Goal: Navigation & Orientation: Find specific page/section

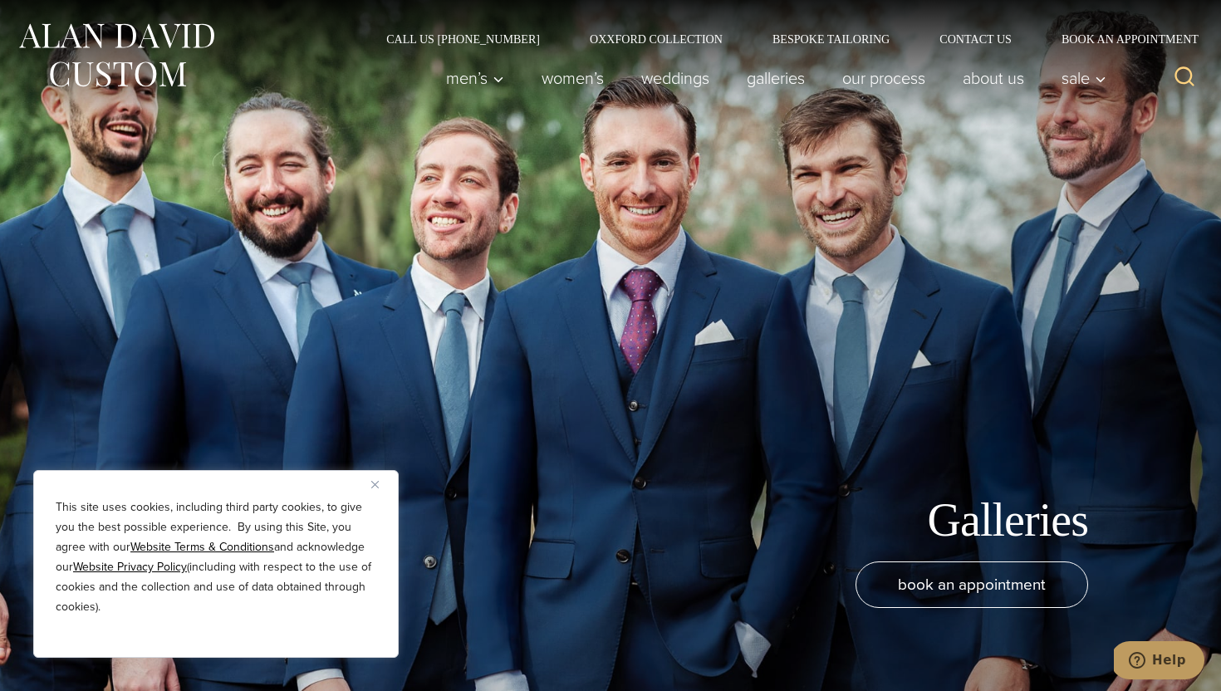
click at [379, 479] on button "Close" at bounding box center [381, 484] width 20 height 20
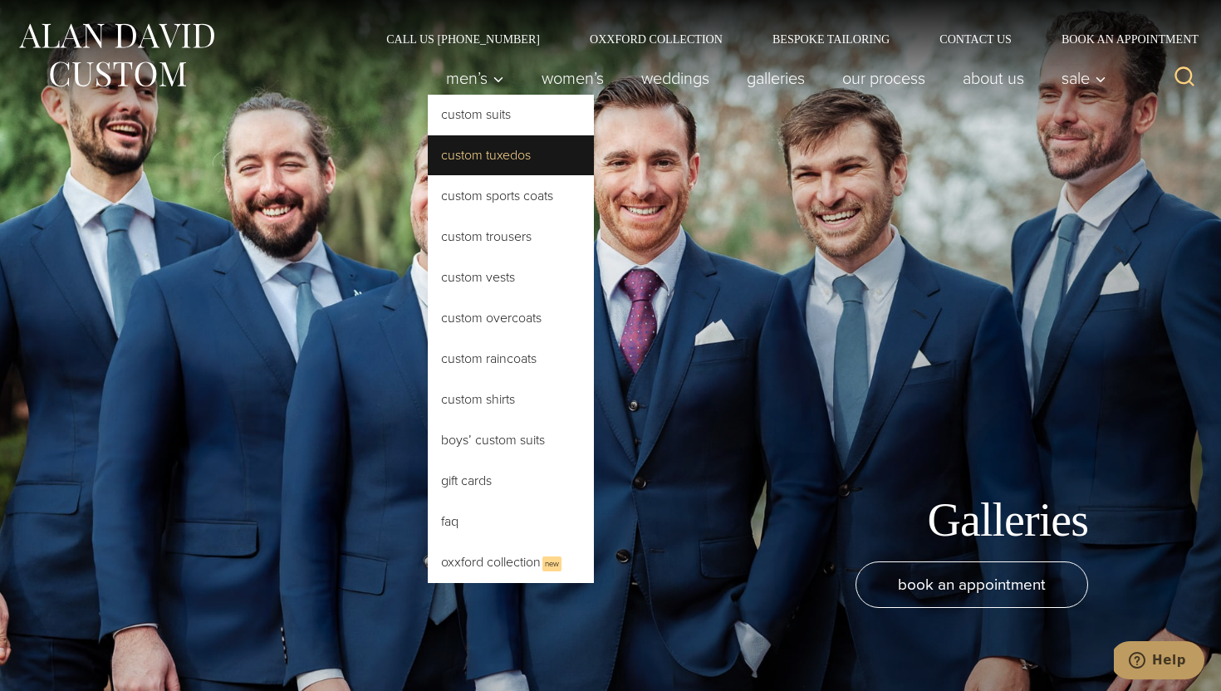
click at [462, 149] on link "Custom Tuxedos" at bounding box center [511, 155] width 166 height 40
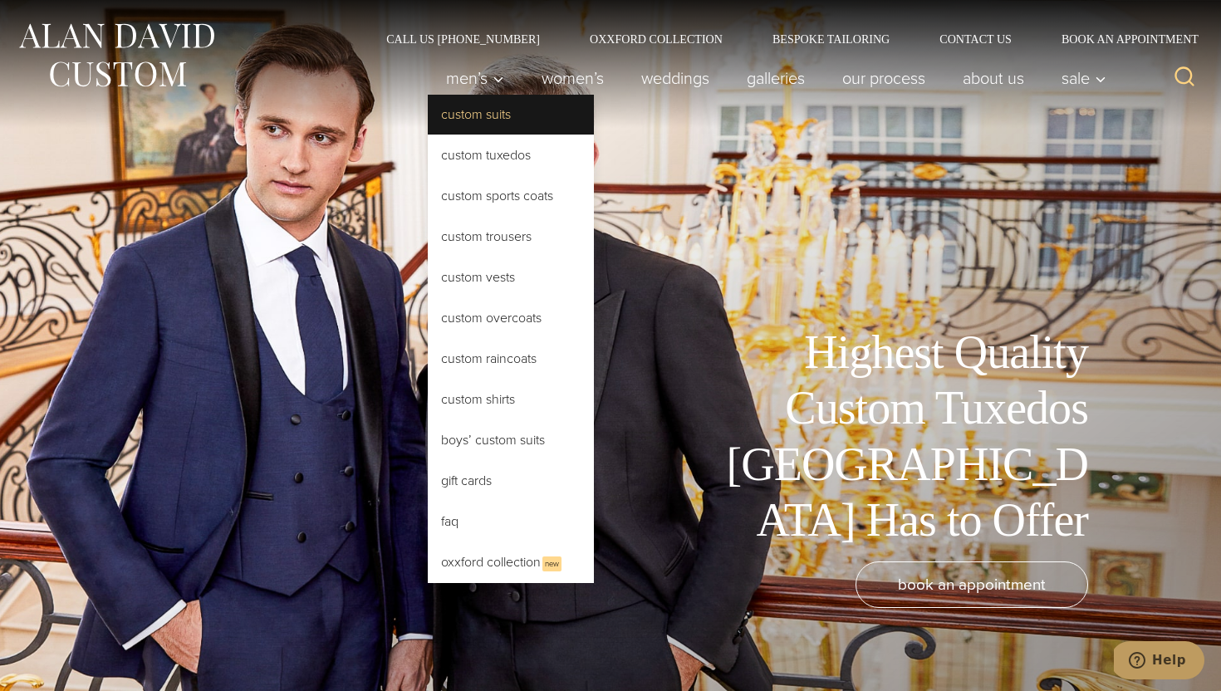
click at [464, 128] on link "Custom Suits" at bounding box center [511, 115] width 166 height 40
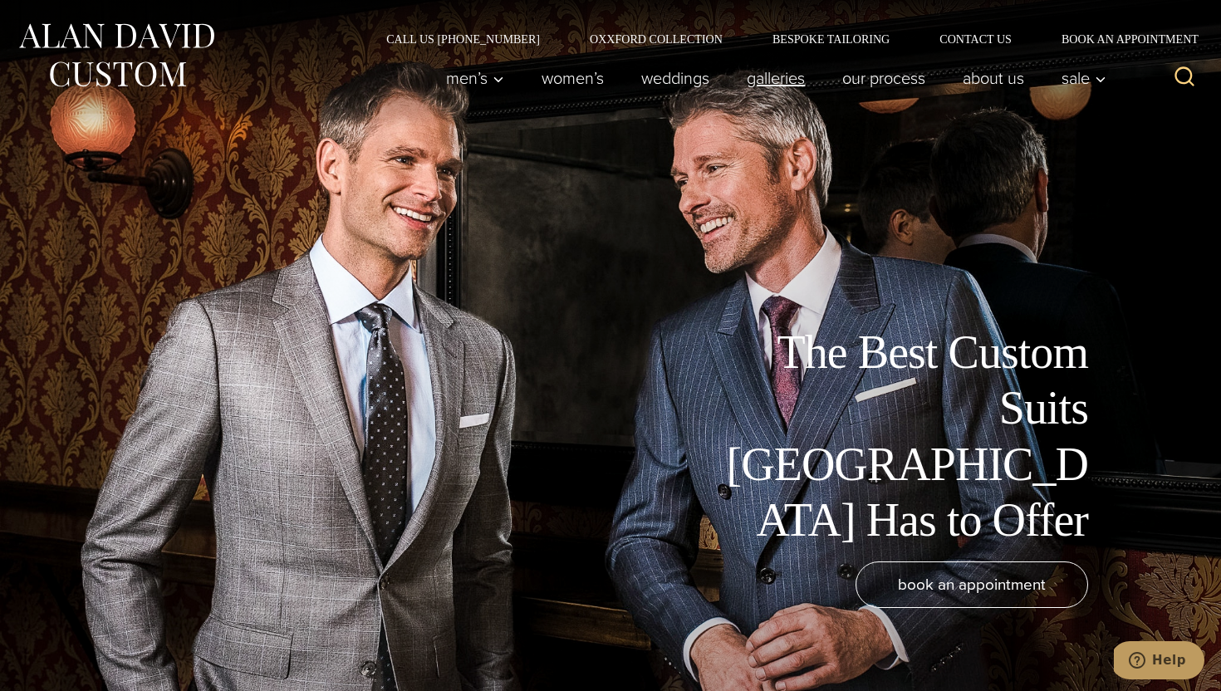
click at [766, 81] on link "Galleries" at bounding box center [775, 77] width 95 height 33
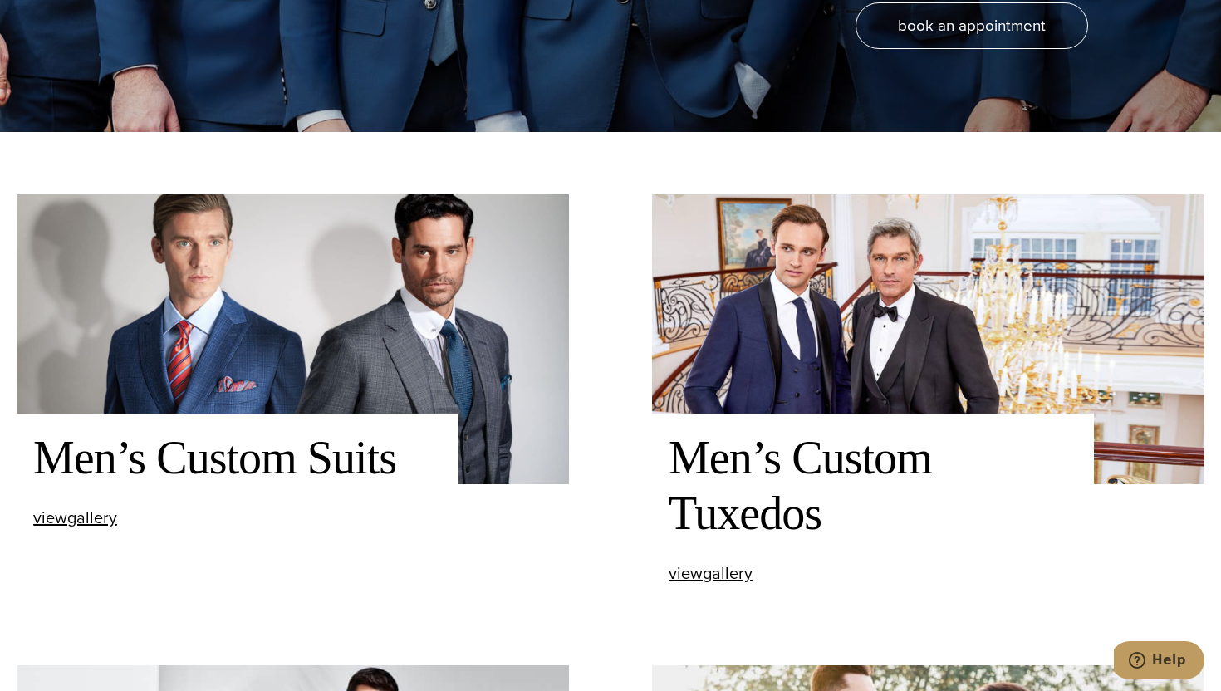
scroll to position [564, 0]
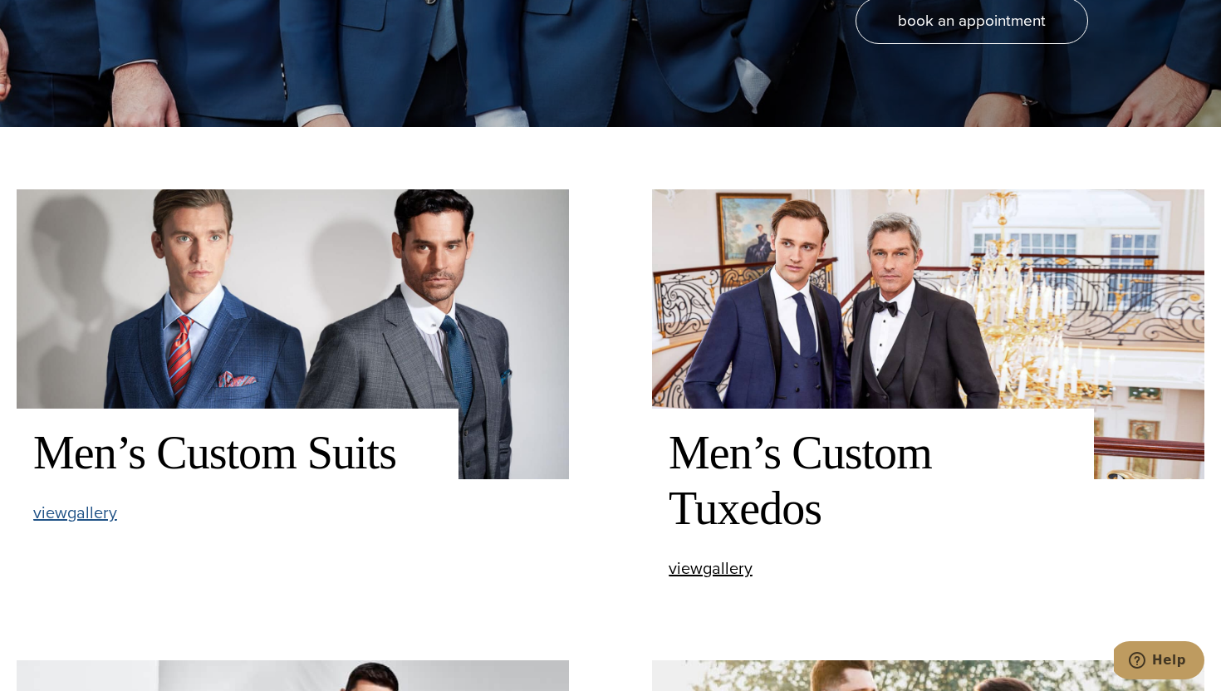
click at [95, 512] on span "view Men’s Custom Suits gallery" at bounding box center [75, 512] width 84 height 25
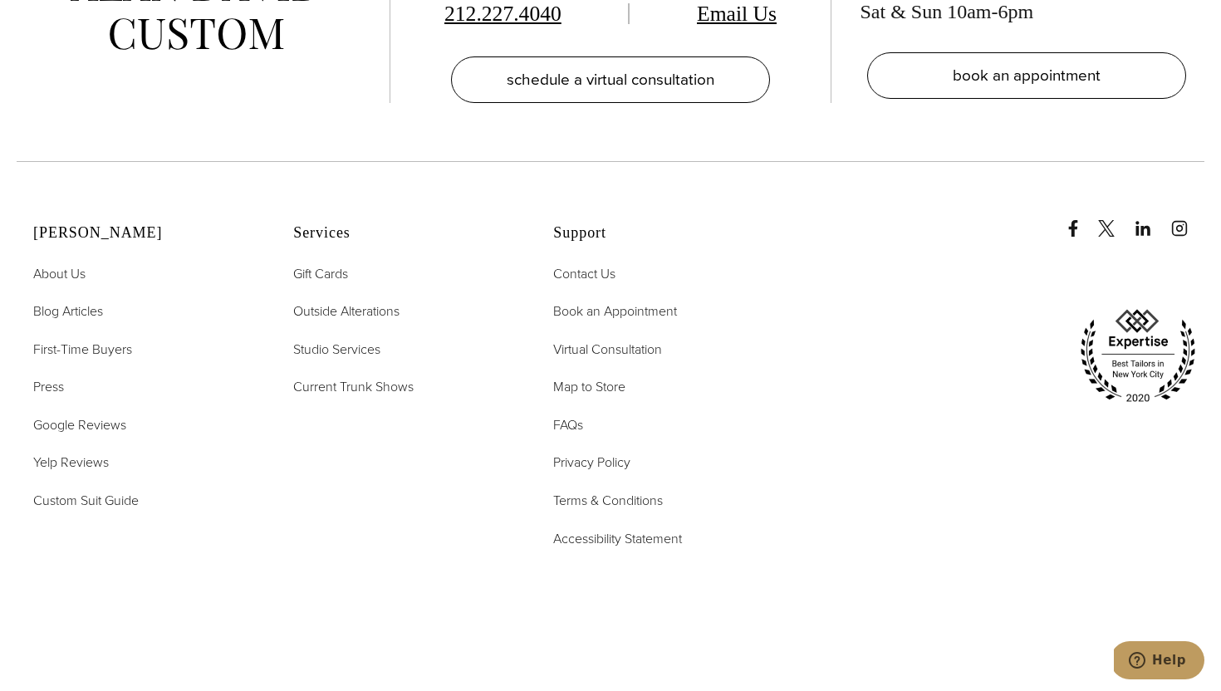
scroll to position [8375, 0]
